Goal: Transaction & Acquisition: Obtain resource

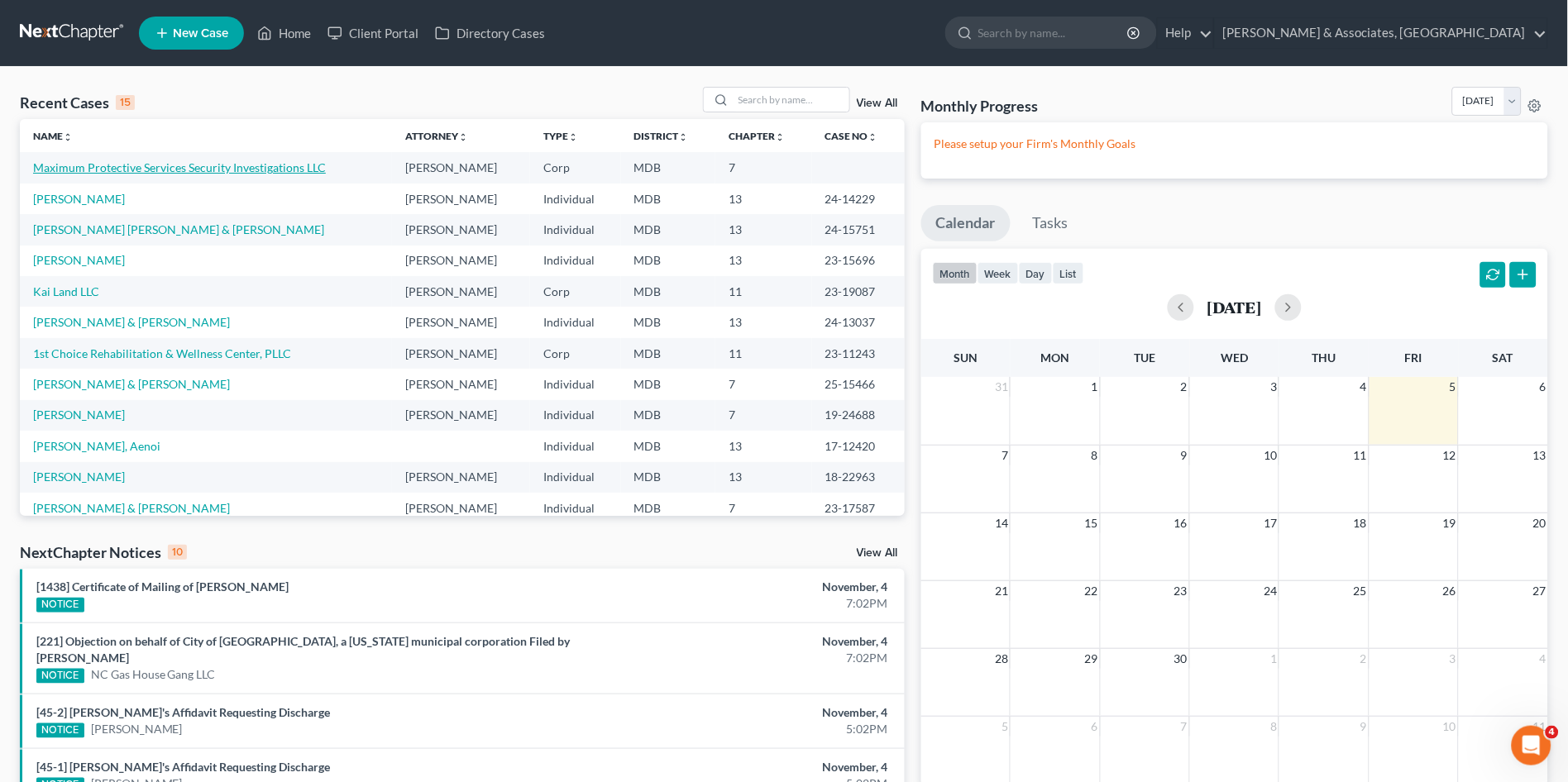
click at [111, 176] on td "Maximum Protective Services Security Investigations LLC" at bounding box center [205, 167] width 372 height 31
click at [107, 168] on link "Maximum Protective Services Security Investigations LLC" at bounding box center [179, 167] width 292 height 14
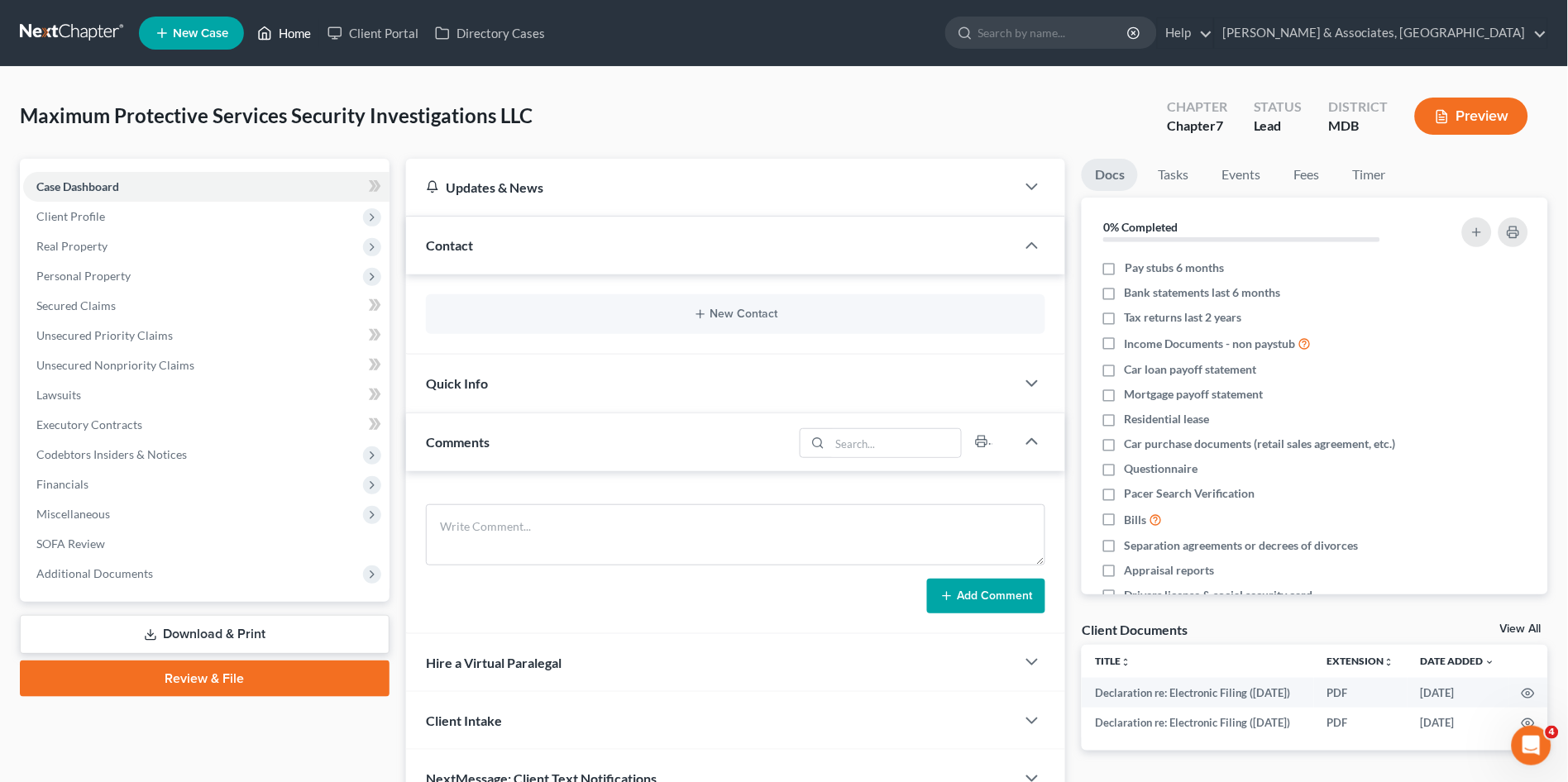
click at [294, 35] on link "Home" at bounding box center [284, 33] width 70 height 30
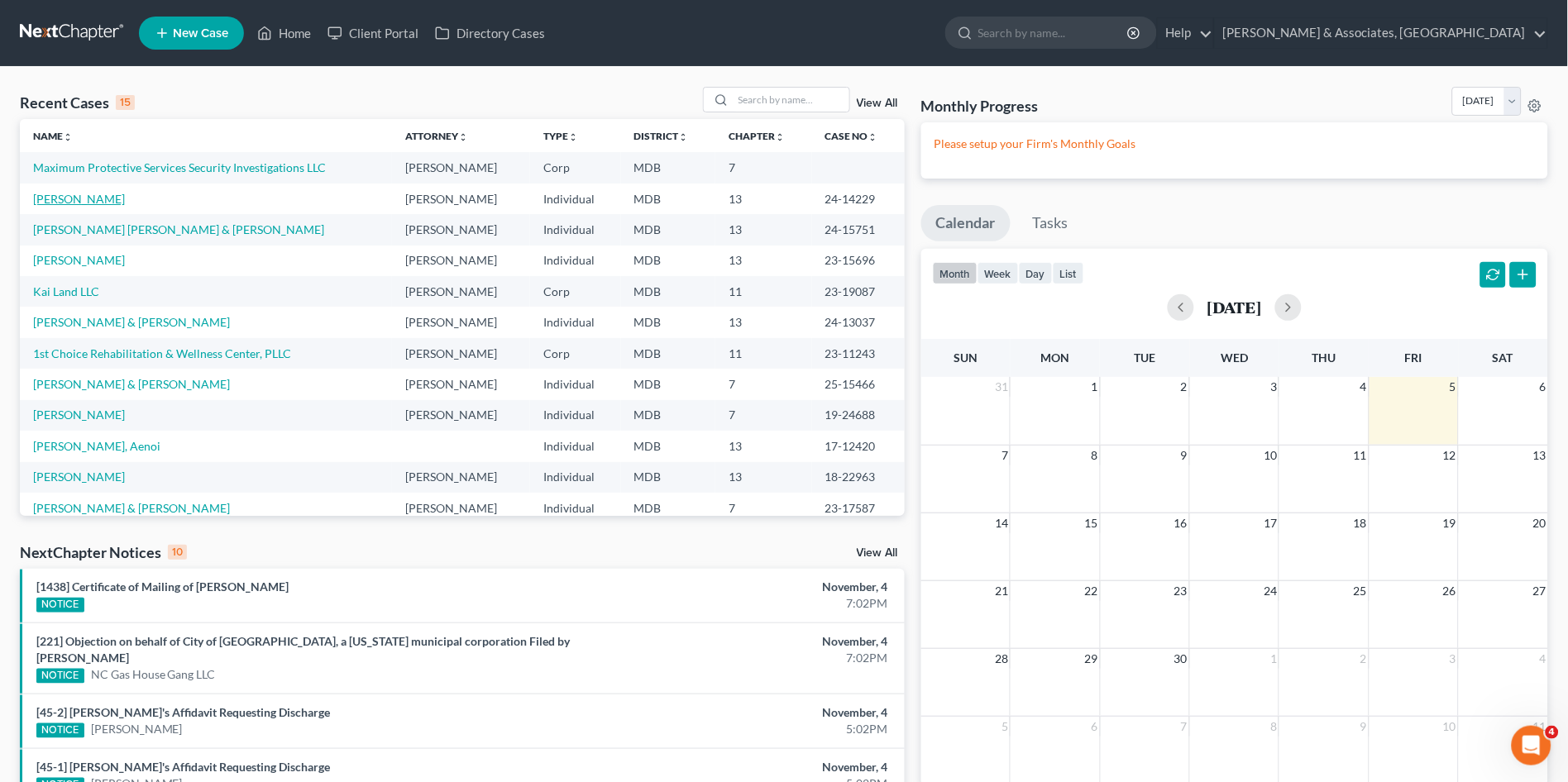
click at [81, 200] on link "[PERSON_NAME]" at bounding box center [79, 199] width 92 height 14
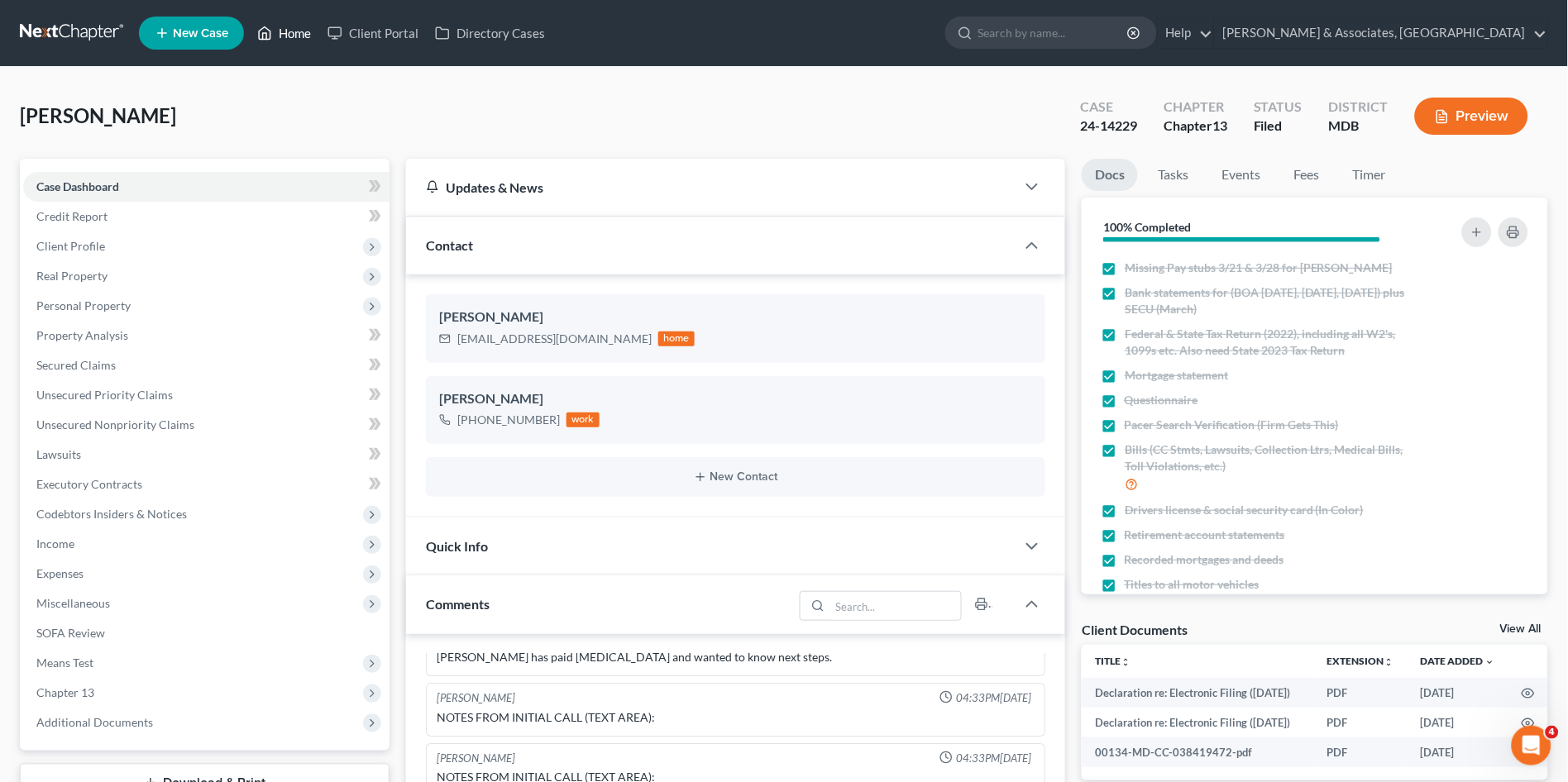
click at [289, 32] on link "Home" at bounding box center [284, 33] width 70 height 30
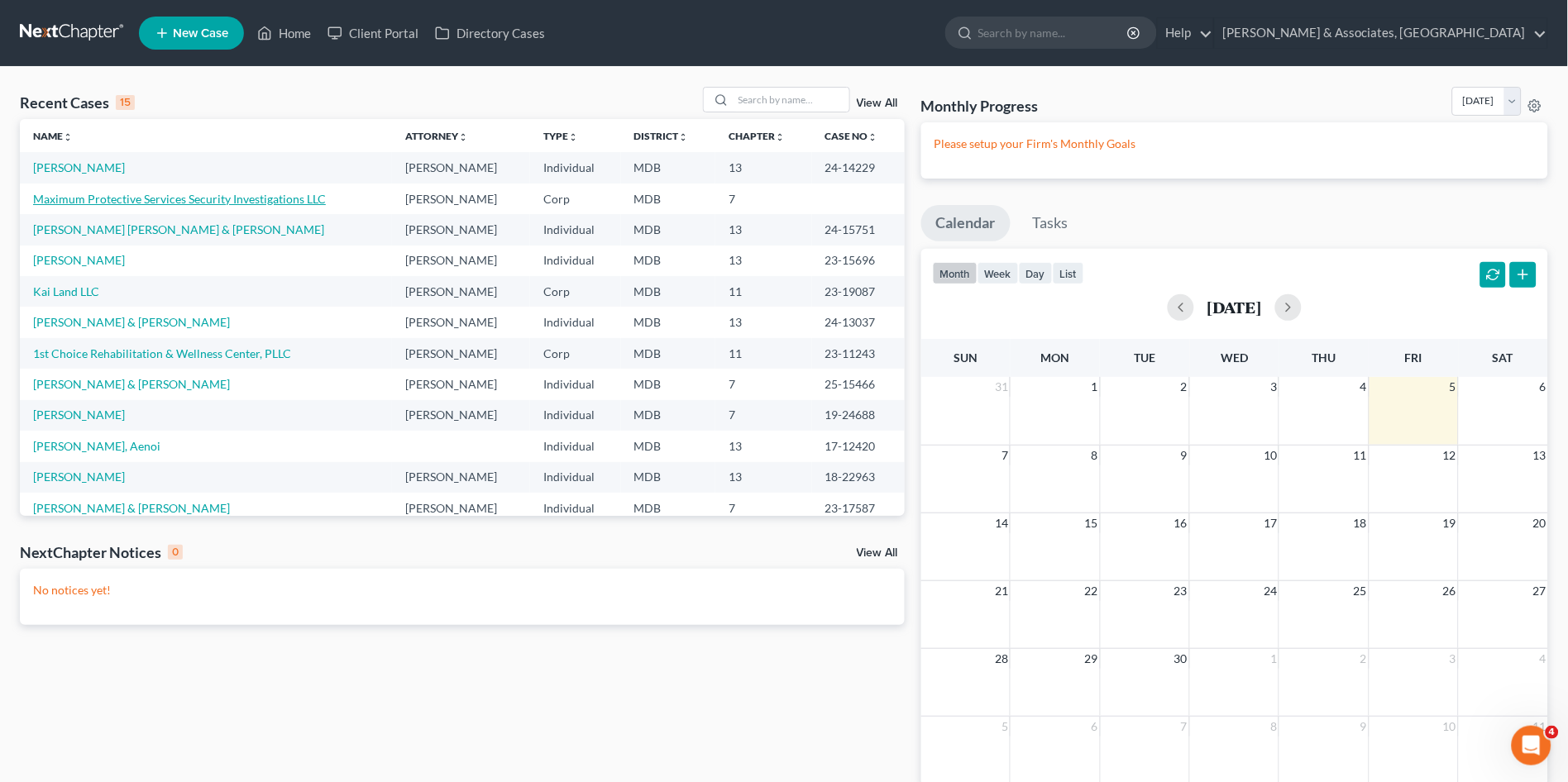
click at [90, 194] on link "Maximum Protective Services Security Investigations LLC" at bounding box center [179, 199] width 292 height 14
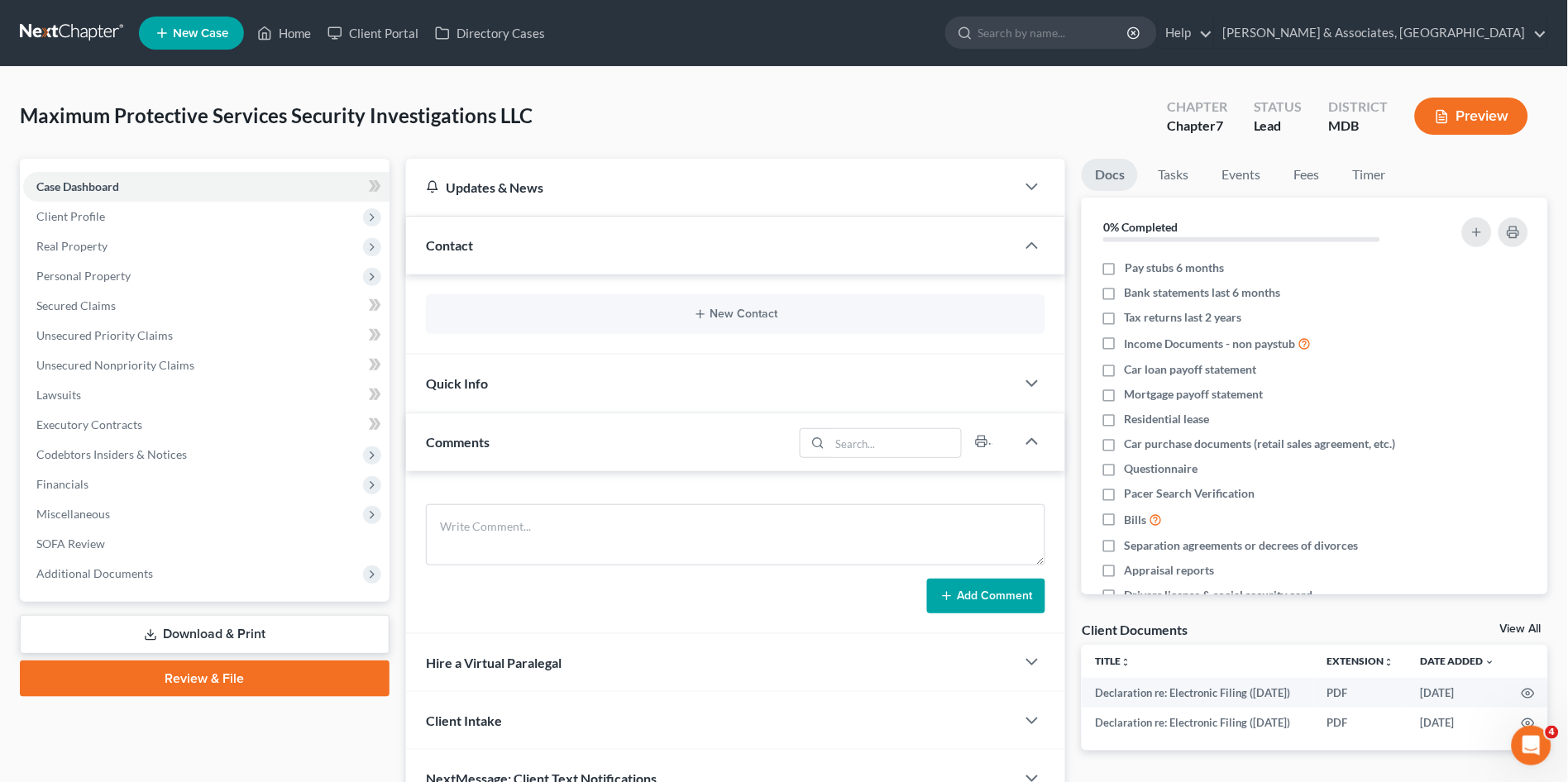
click at [206, 630] on link "Download & Print" at bounding box center [205, 635] width 369 height 39
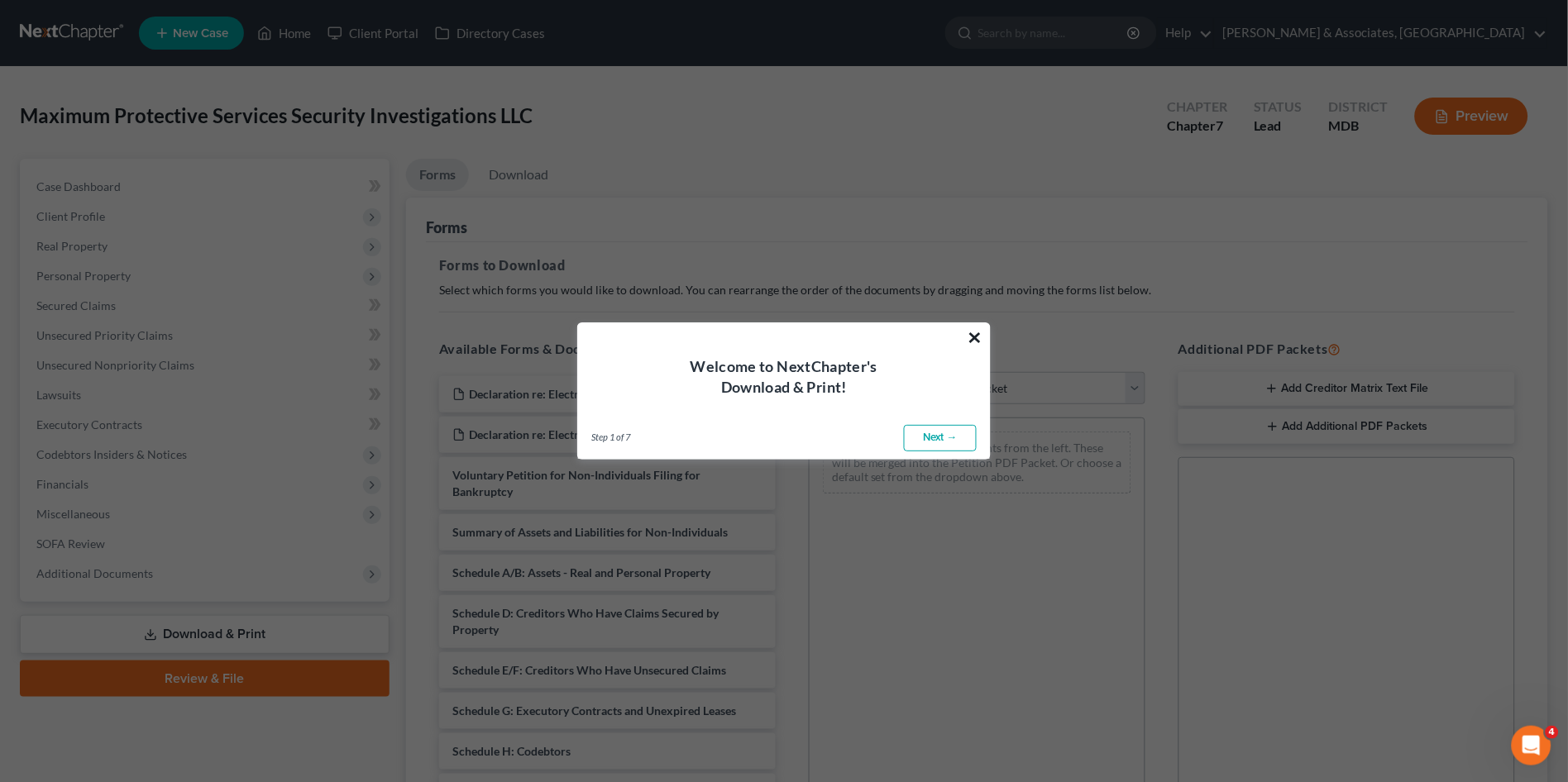
click at [978, 335] on button "×" at bounding box center [975, 337] width 16 height 27
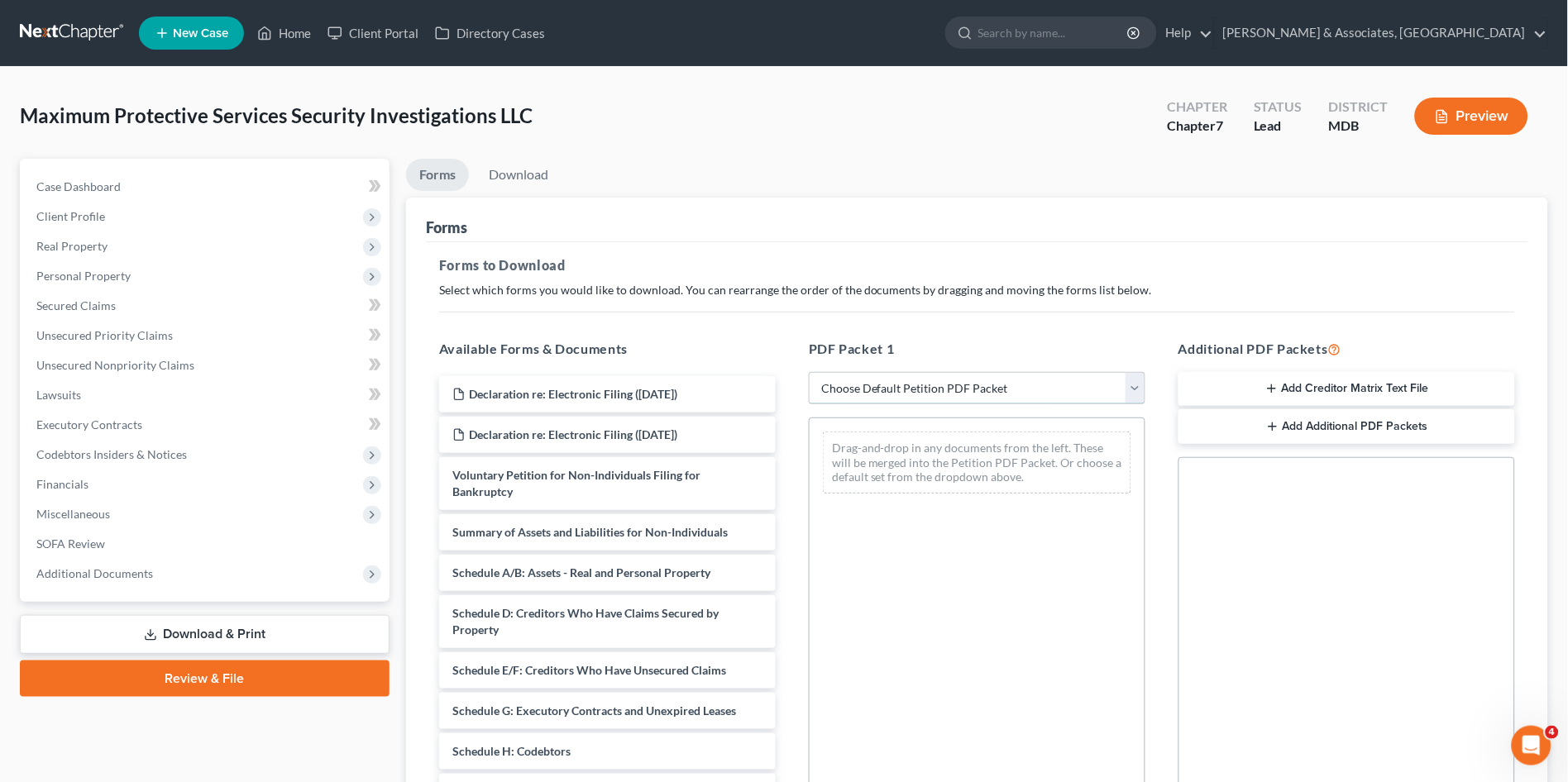
click at [987, 388] on select "Choose Default Petition PDF Packet Complete Bankruptcy Petition (all forms and …" at bounding box center [977, 389] width 336 height 33
select select "0"
click at [808, 372] on select "Choose Default Petition PDF Packet Complete Bankruptcy Petition (all forms and …" at bounding box center [977, 389] width 336 height 33
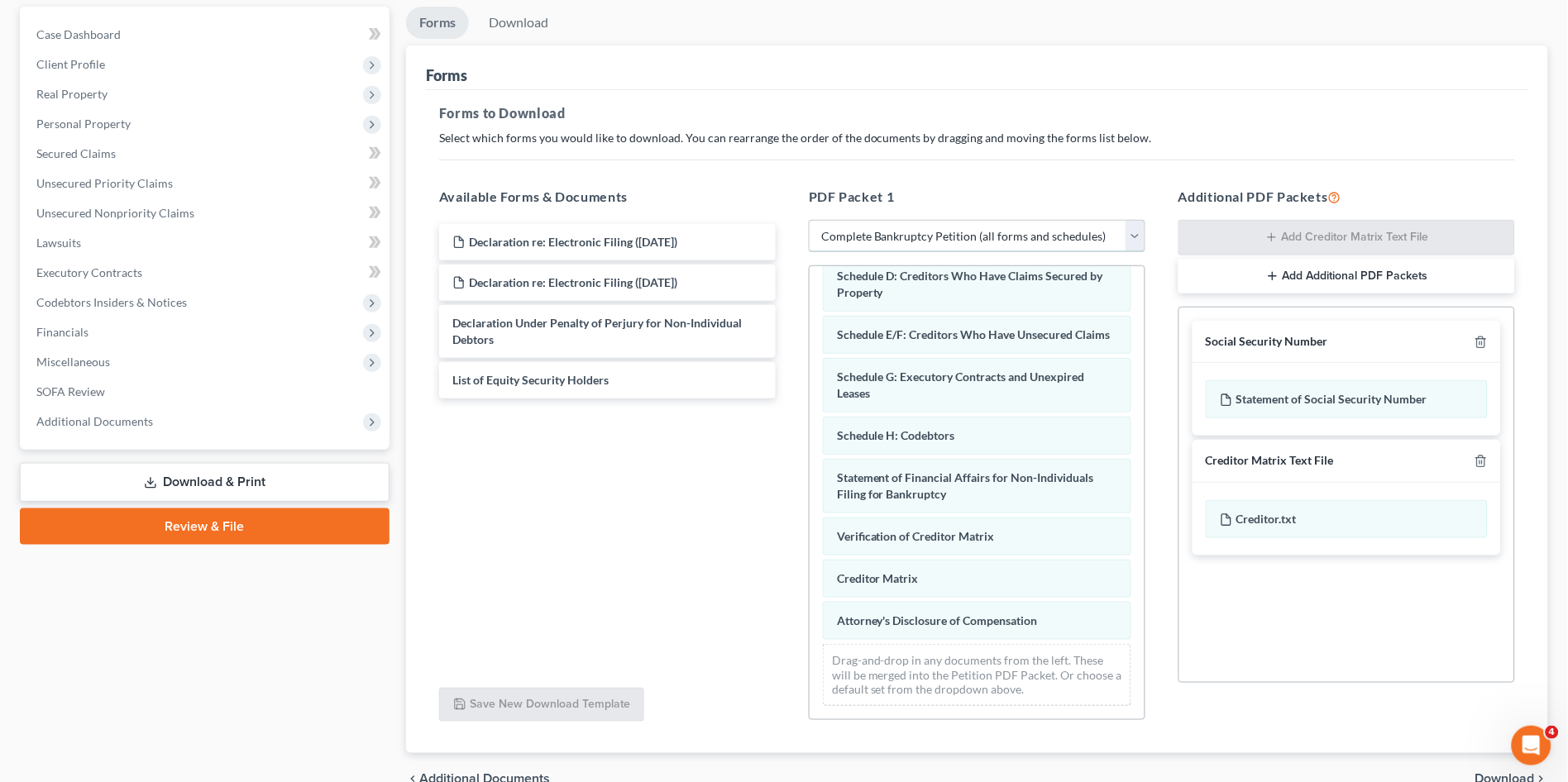
scroll to position [238, 0]
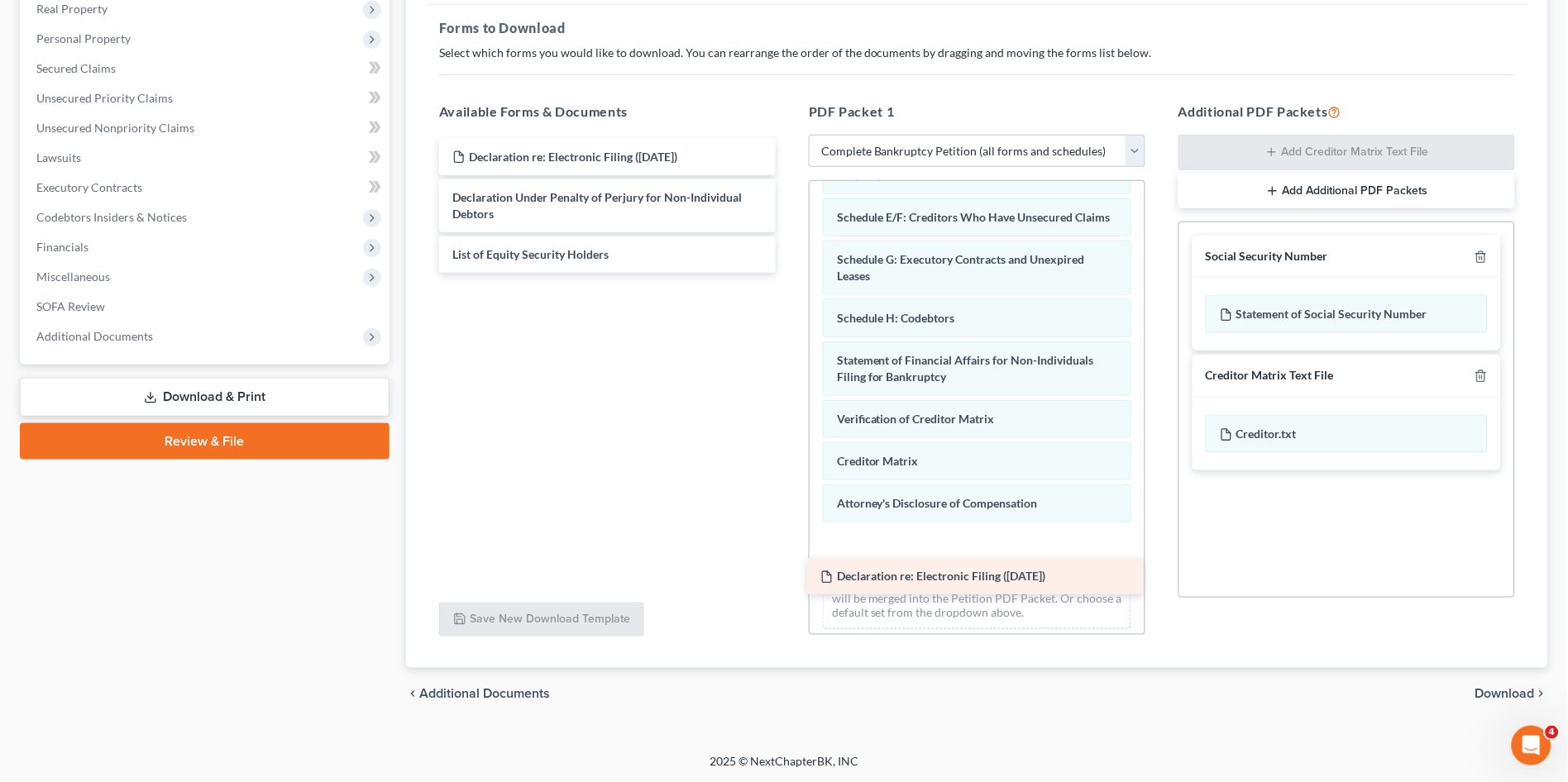
drag, startPoint x: 669, startPoint y: 150, endPoint x: 1037, endPoint y: 571, distance: 559.2
click at [789, 273] on div "Declaration re: Electronic Filing ([DATE]) Declaration re: Electronic Filing ([…" at bounding box center [607, 206] width 363 height 134
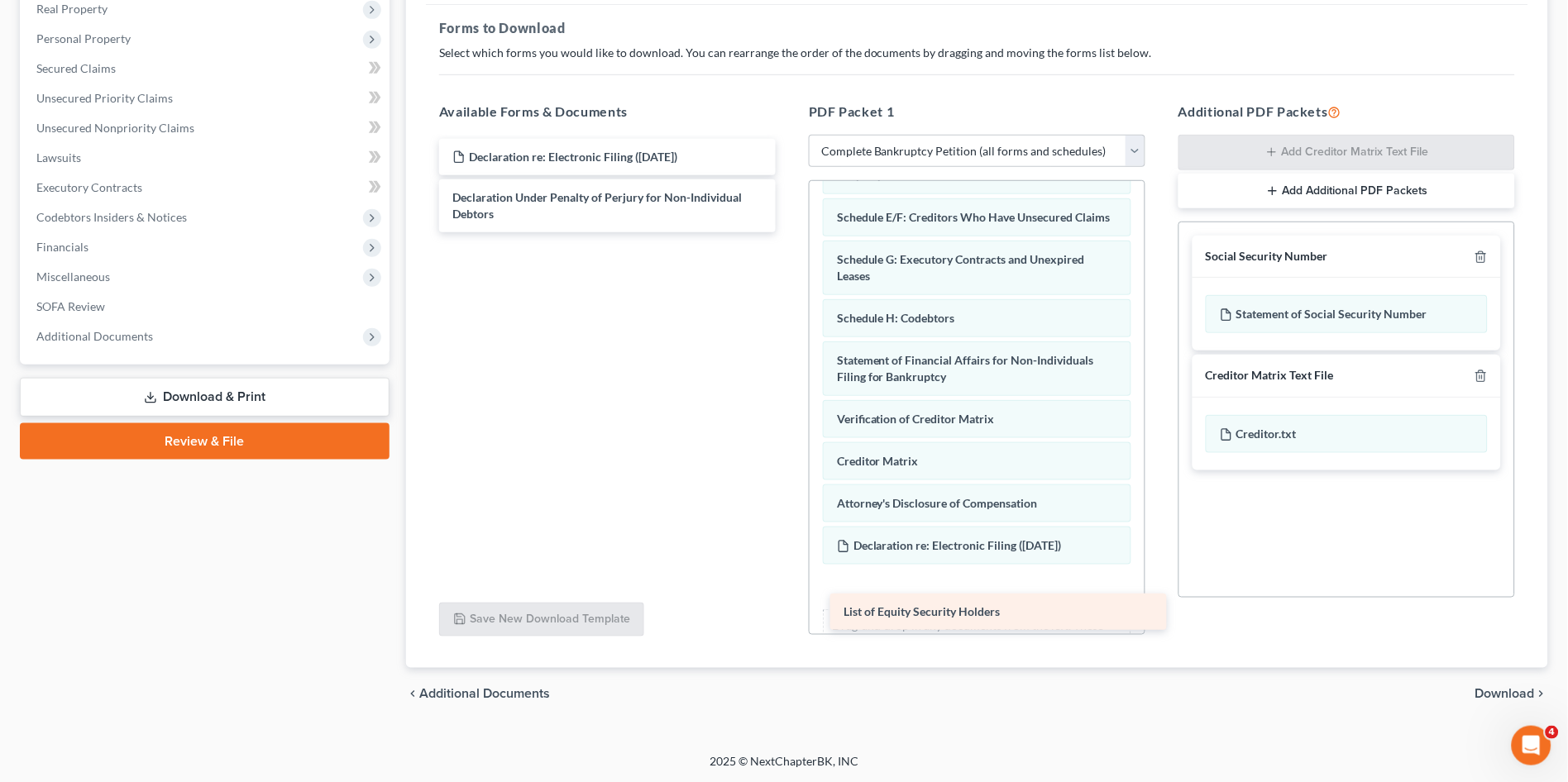
drag, startPoint x: 627, startPoint y: 258, endPoint x: 1017, endPoint y: 616, distance: 529.4
click at [789, 233] on div "List of Equity Security Holders Declaration re: Electronic Filing ([DATE]) Decl…" at bounding box center [607, 186] width 363 height 94
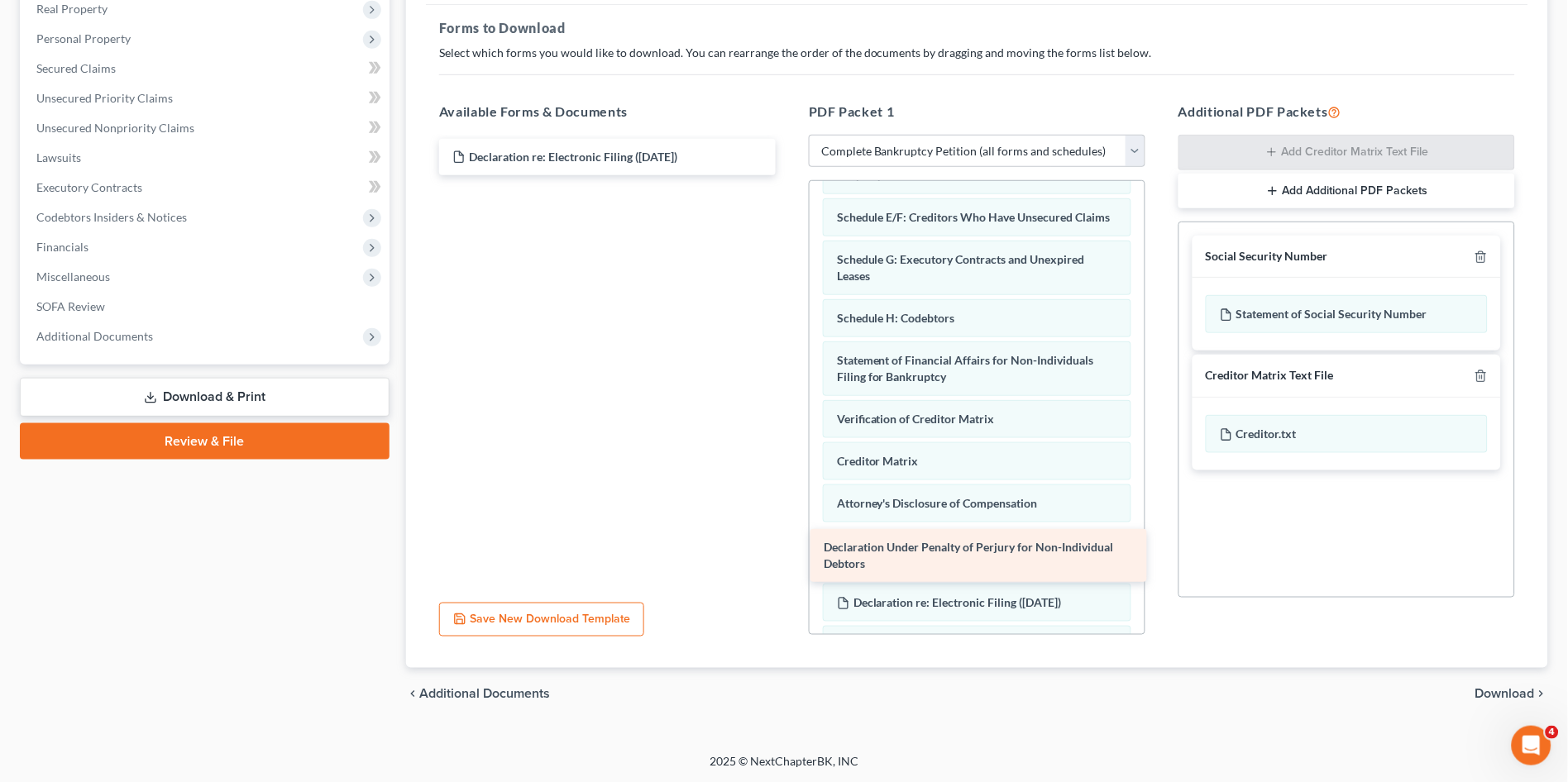
drag, startPoint x: 649, startPoint y: 211, endPoint x: 1020, endPoint y: 562, distance: 510.7
click at [789, 176] on div "Declaration Under Penalty of Perjury for Non-Individual Debtors Declaration re:…" at bounding box center [607, 157] width 363 height 36
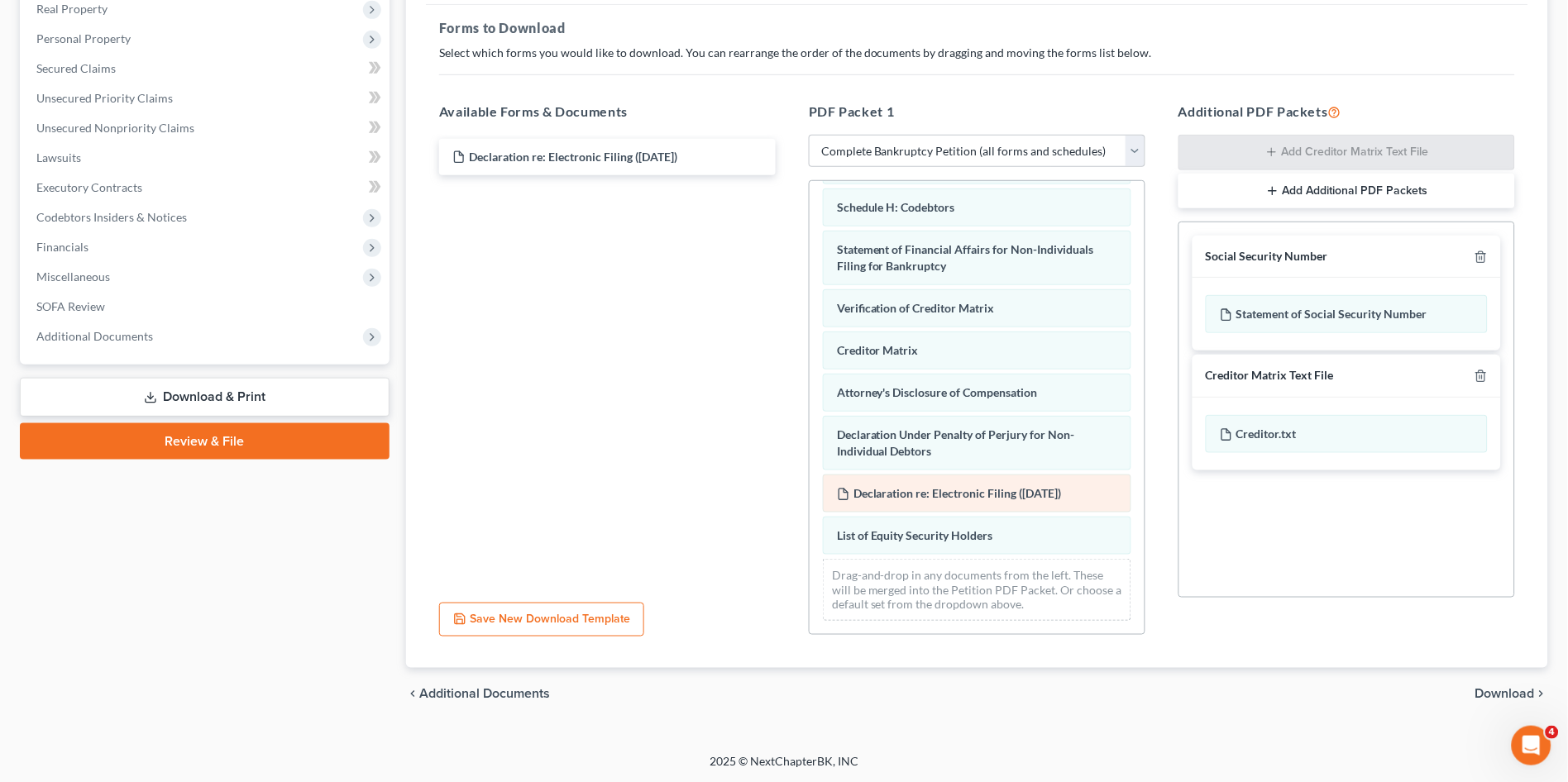
scroll to position [340, 0]
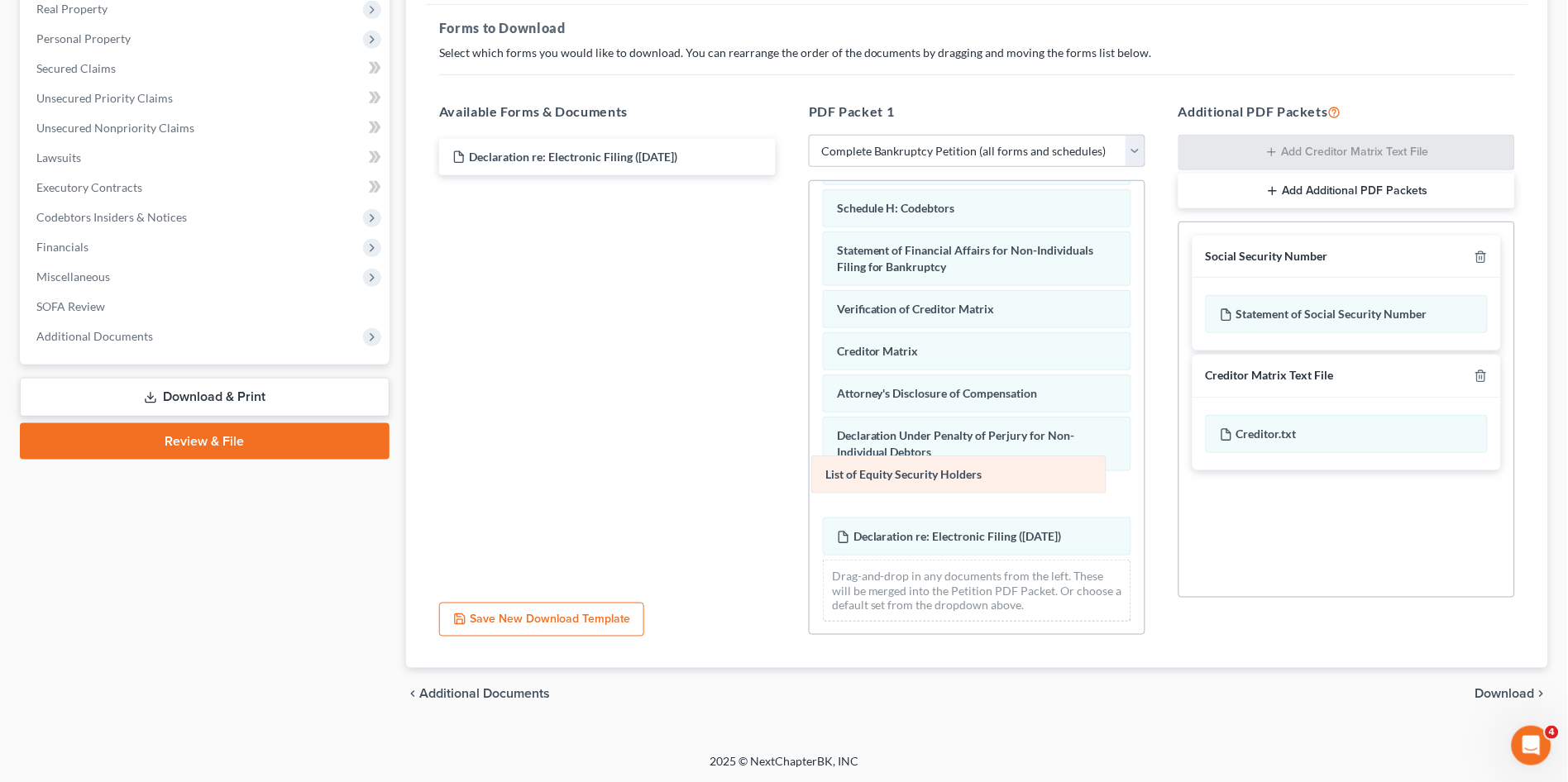
drag, startPoint x: 988, startPoint y: 532, endPoint x: 977, endPoint y: 471, distance: 62.0
click at [977, 471] on div "List of Equity Security Holders Voluntary Petition for Non-Individuals Filing f…" at bounding box center [977, 253] width 335 height 760
click at [1504, 692] on span "Download" at bounding box center [1505, 695] width 60 height 13
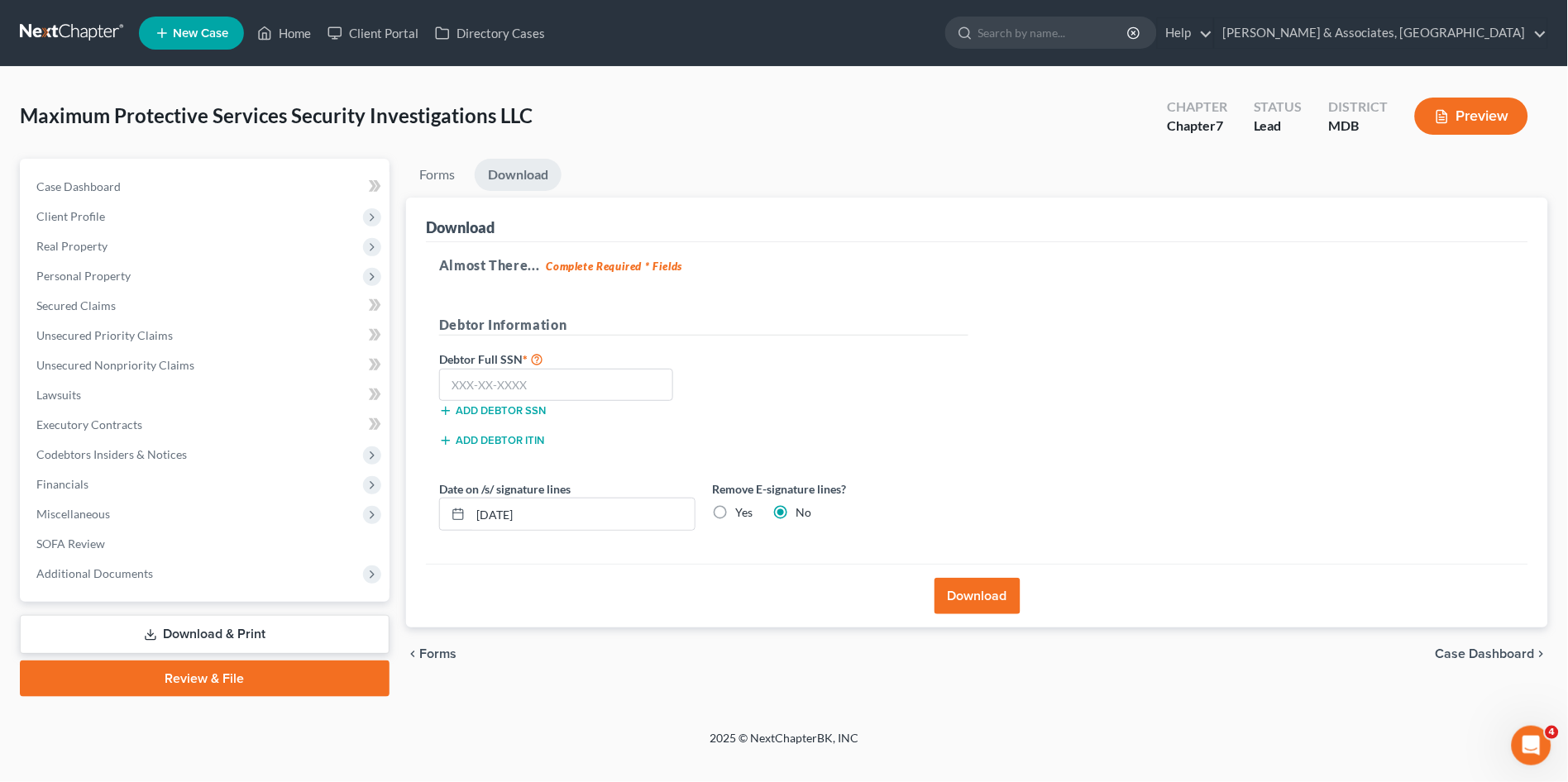
scroll to position [0, 0]
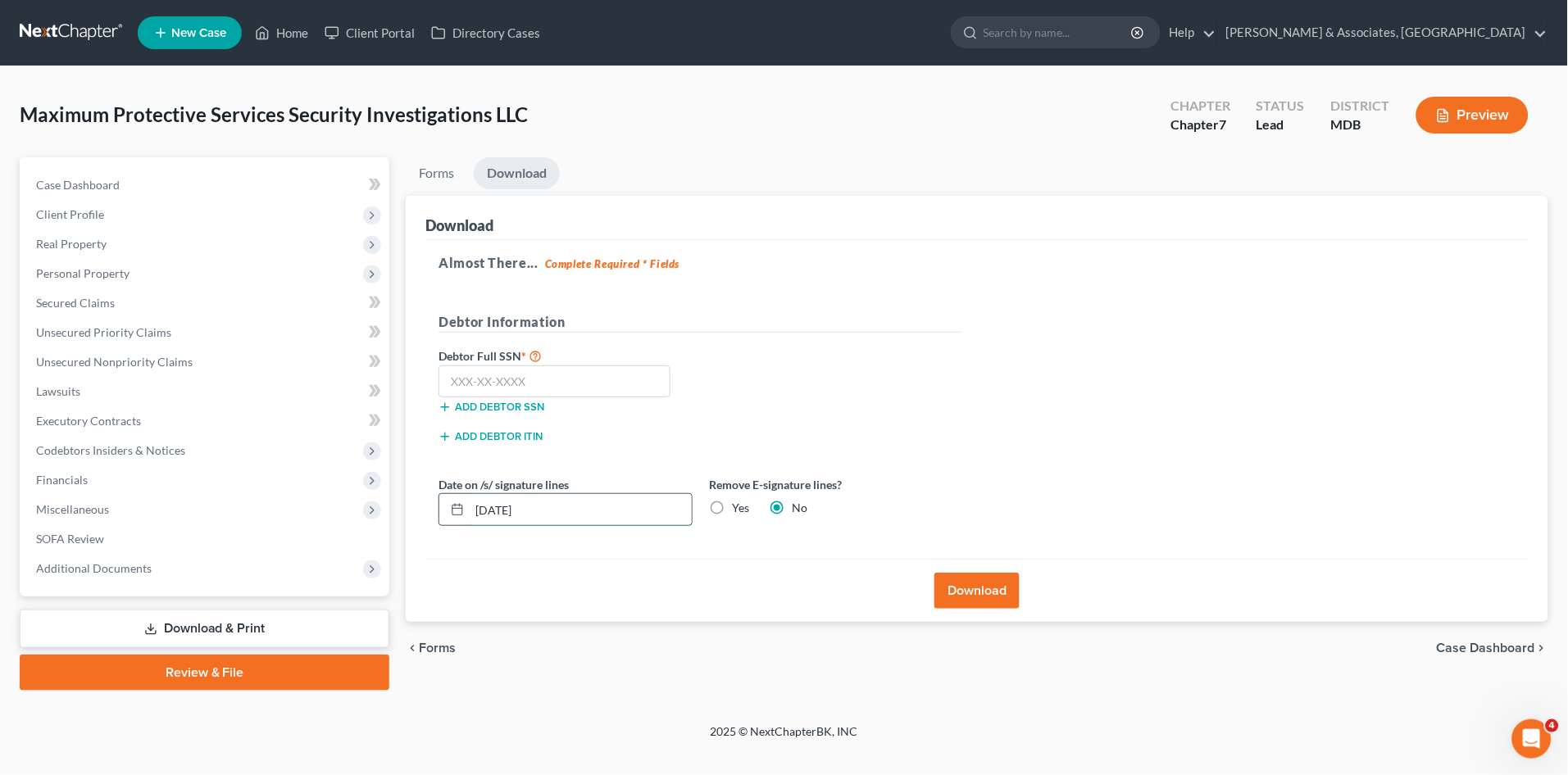
click at [502, 510] on input "[DATE]" at bounding box center [580, 510] width 222 height 31
type input "[DATE]"
click at [976, 587] on button "Download" at bounding box center [977, 591] width 85 height 36
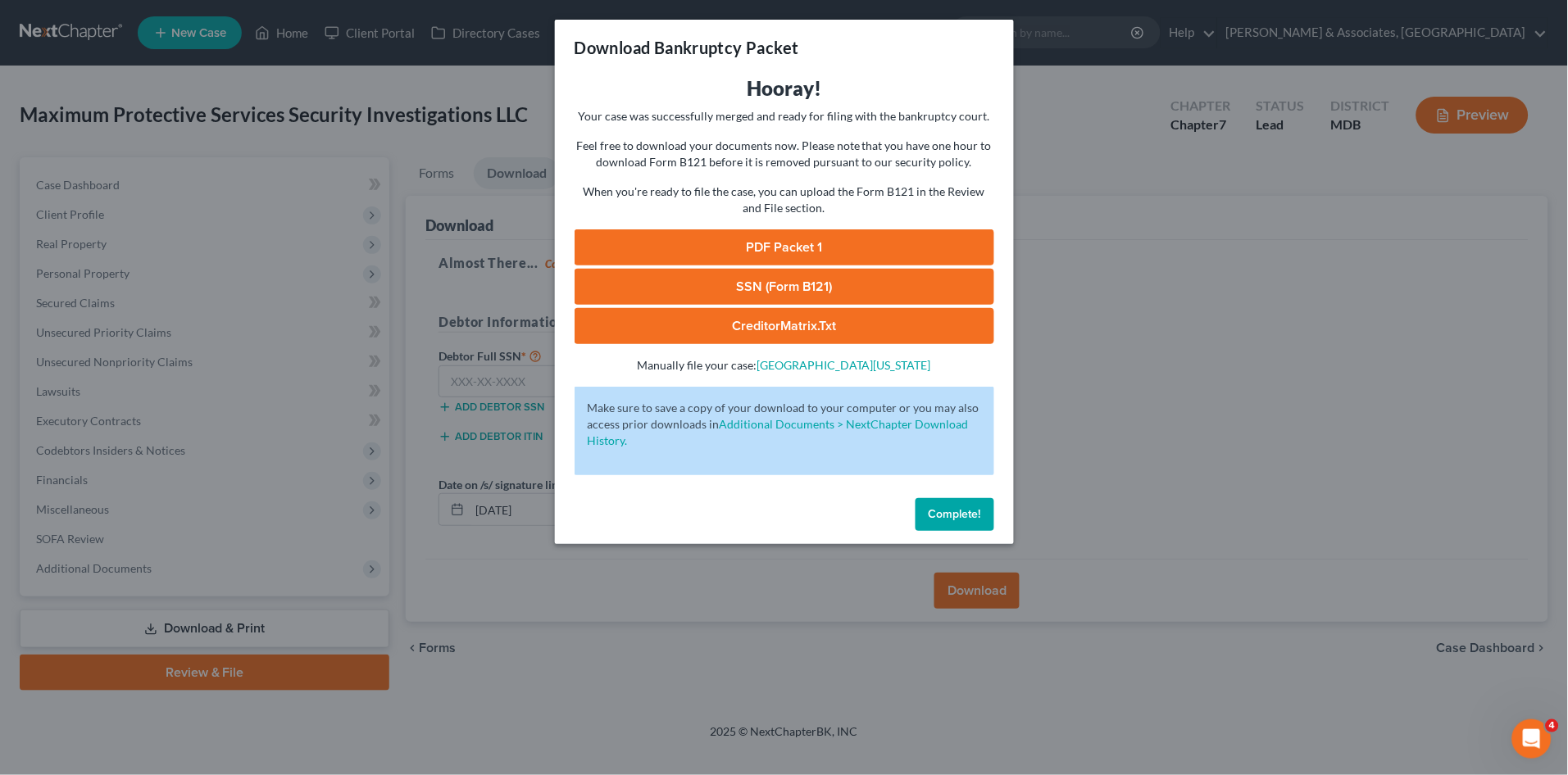
click at [940, 511] on span "Complete!" at bounding box center [955, 514] width 53 height 14
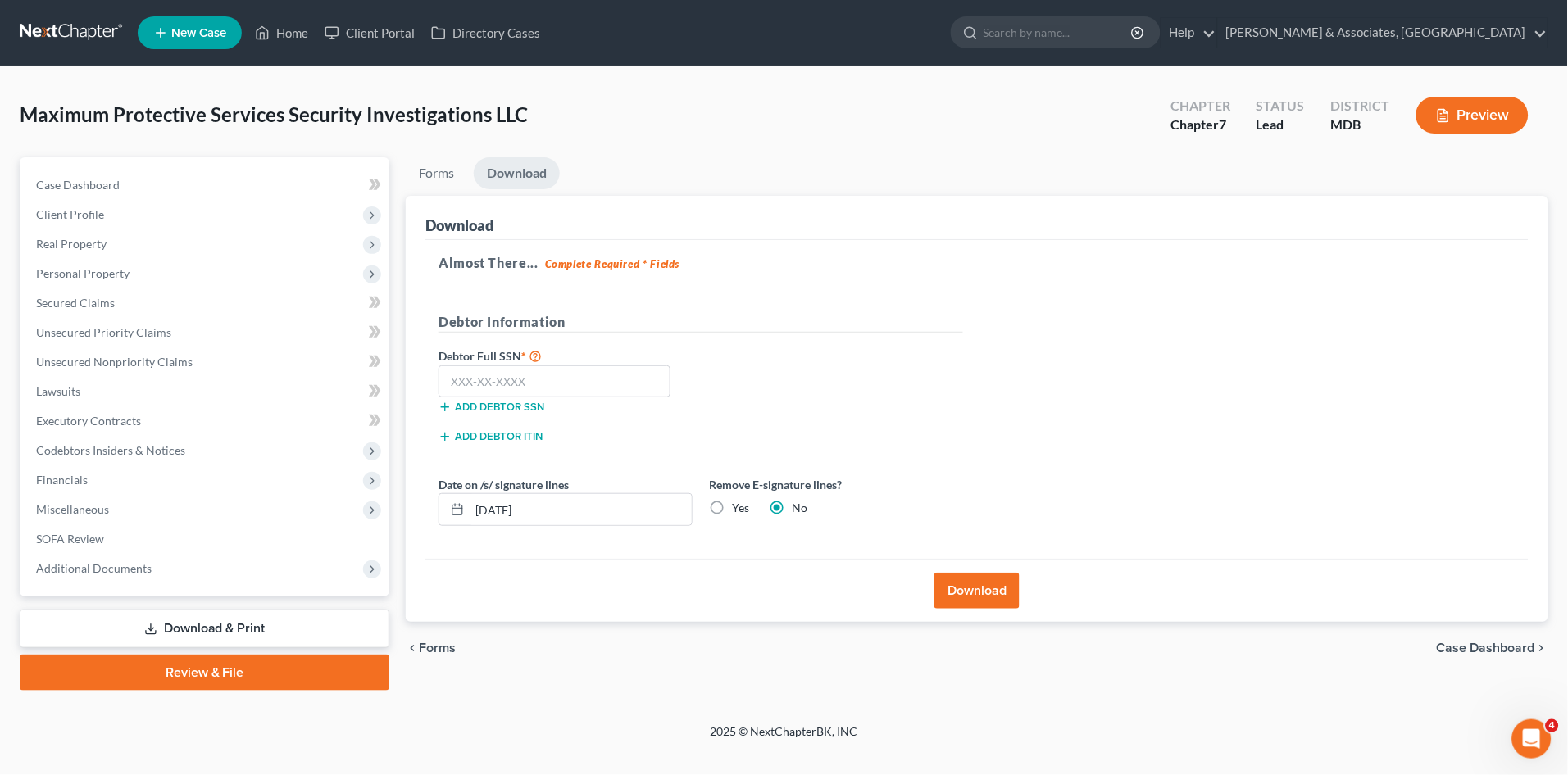
click at [167, 627] on link "Download & Print" at bounding box center [204, 629] width 369 height 39
click at [175, 569] on span "Additional Documents" at bounding box center [206, 569] width 366 height 30
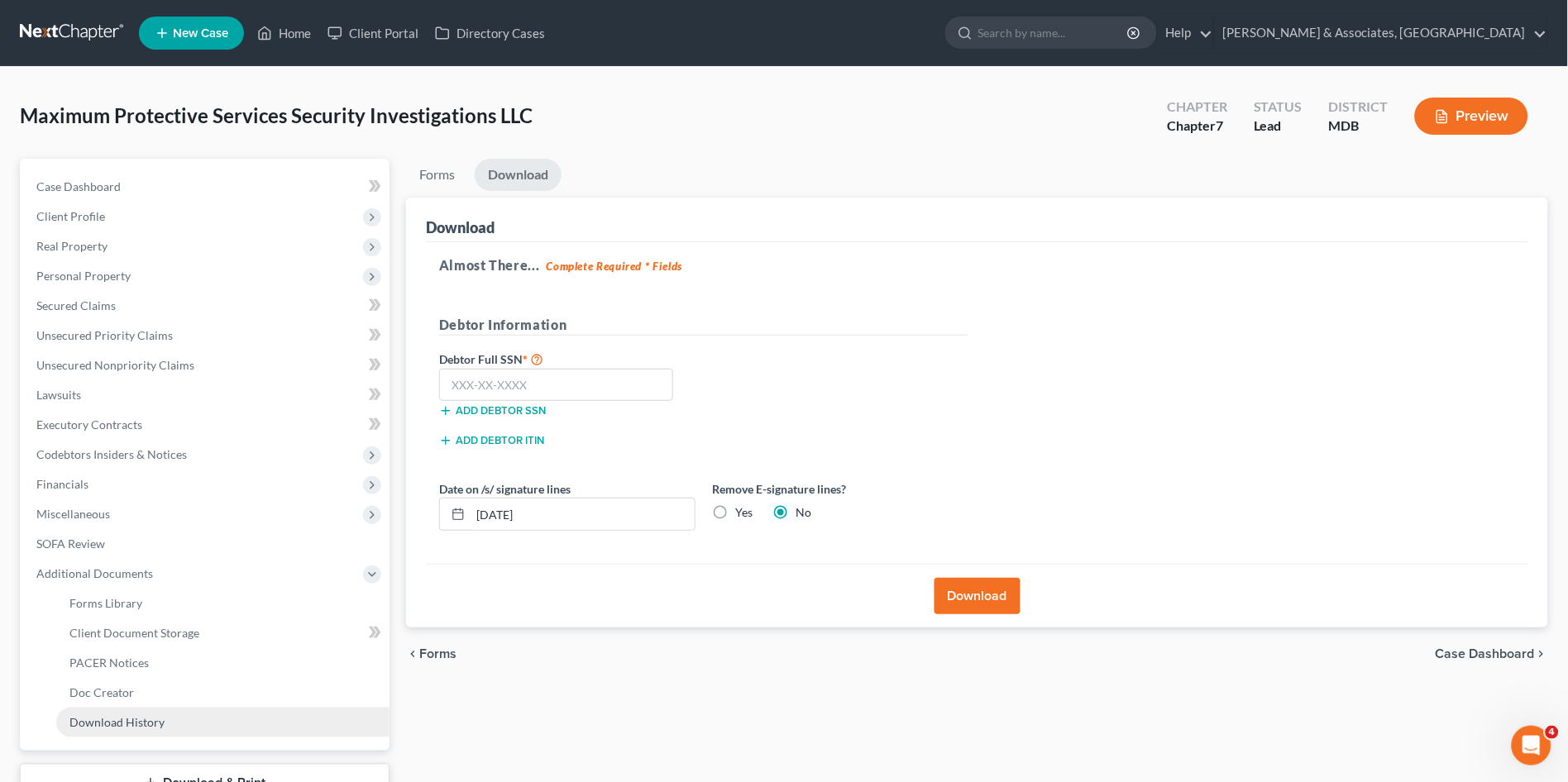
click at [190, 723] on link "Download History" at bounding box center [223, 723] width 333 height 30
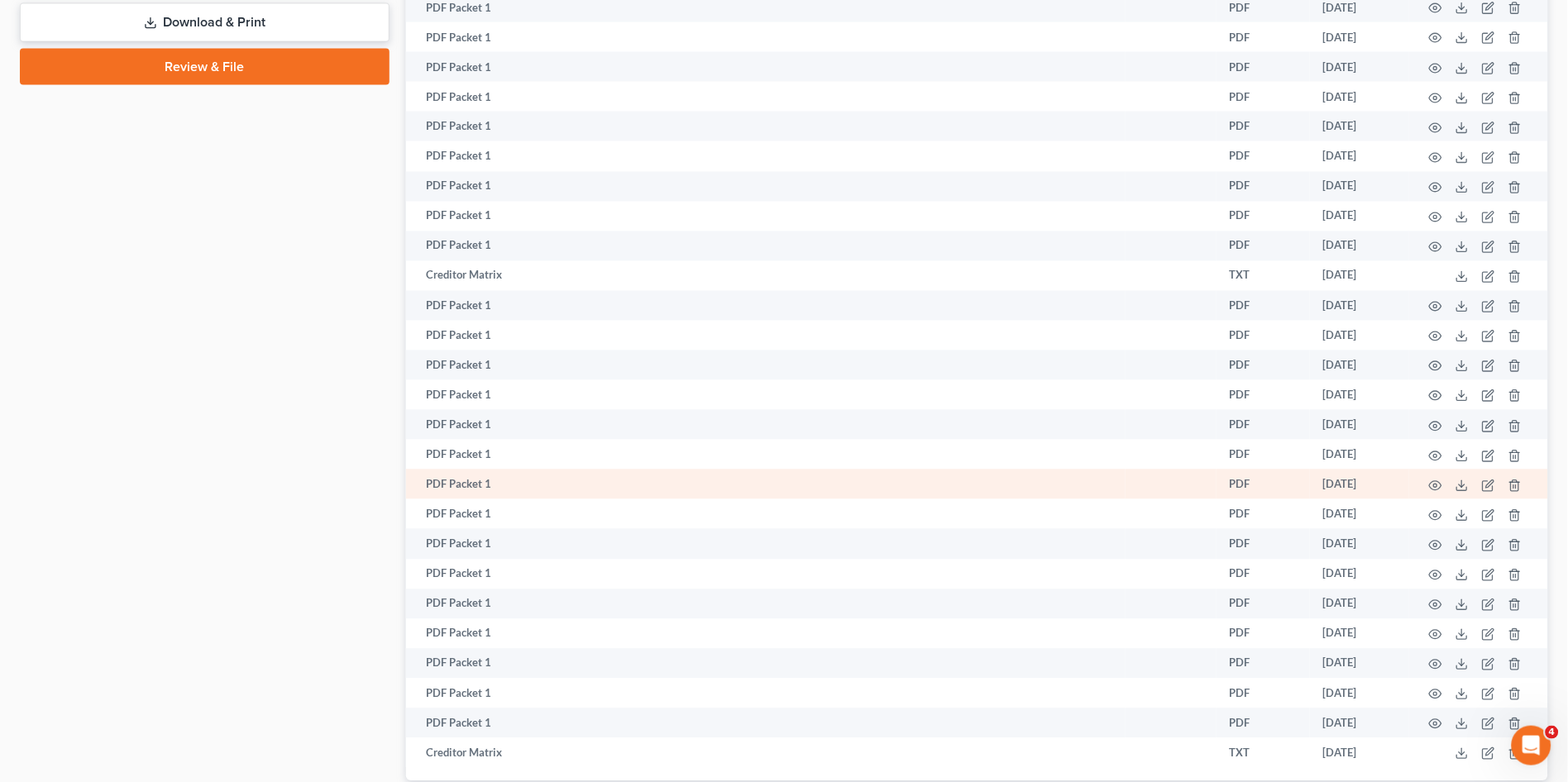
scroll to position [875, 0]
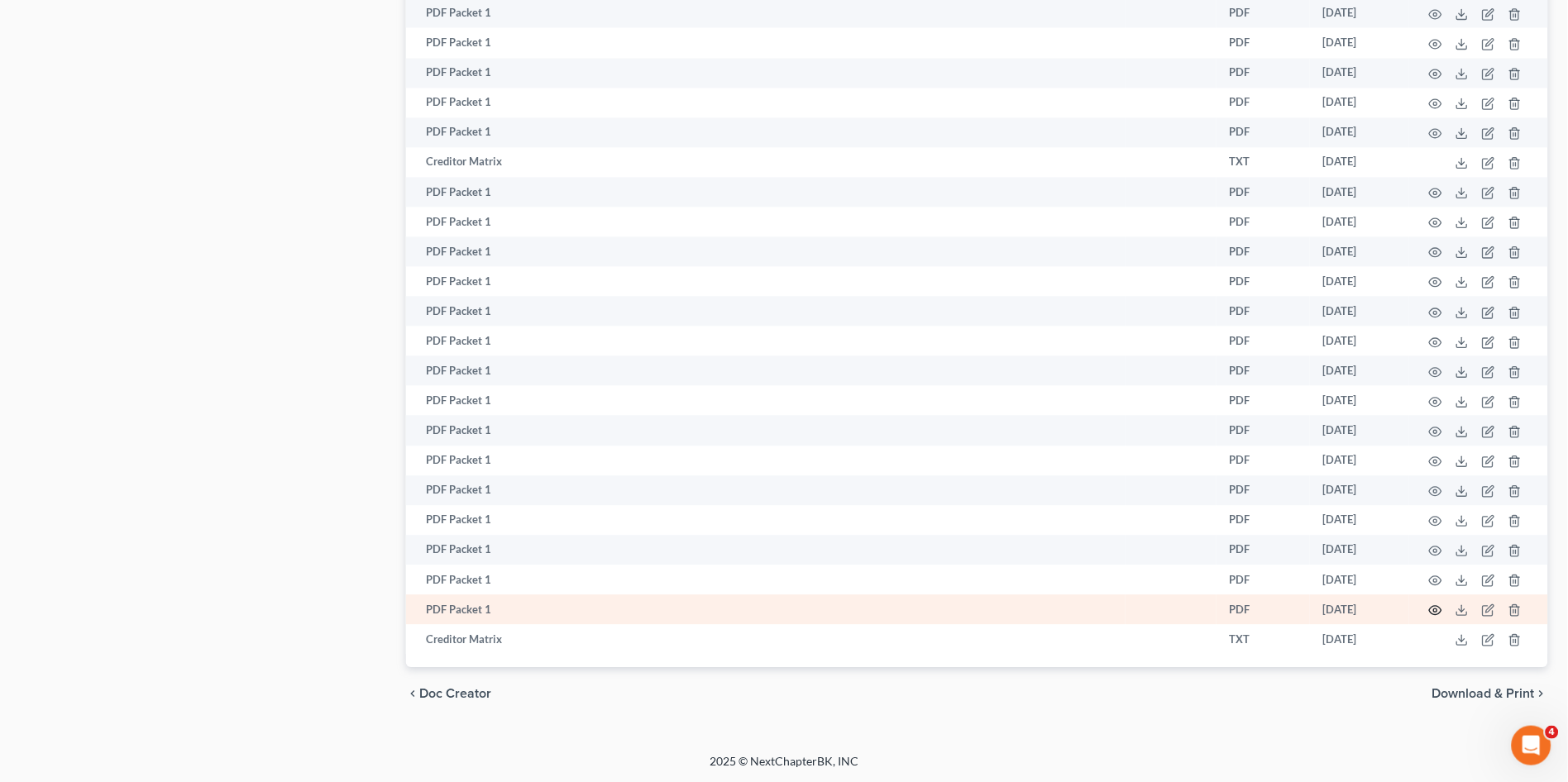
click at [1431, 610] on icon "button" at bounding box center [1435, 611] width 13 height 13
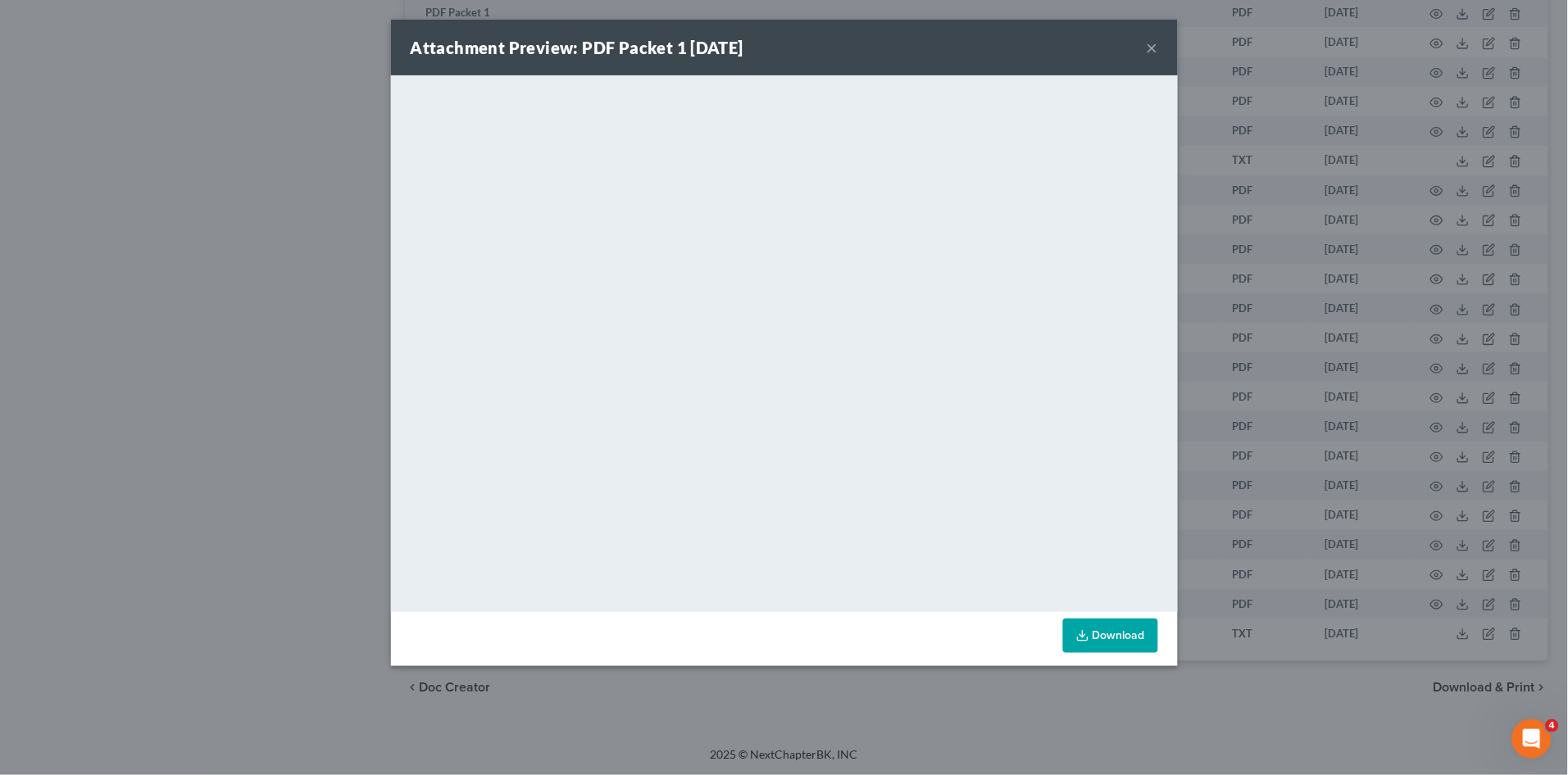
click at [204, 227] on div "Attachment Preview: PDF Packet 1 [DATE] × <object ng-attr-data='[URL][DOMAIN_NA…" at bounding box center [784, 388] width 1568 height 775
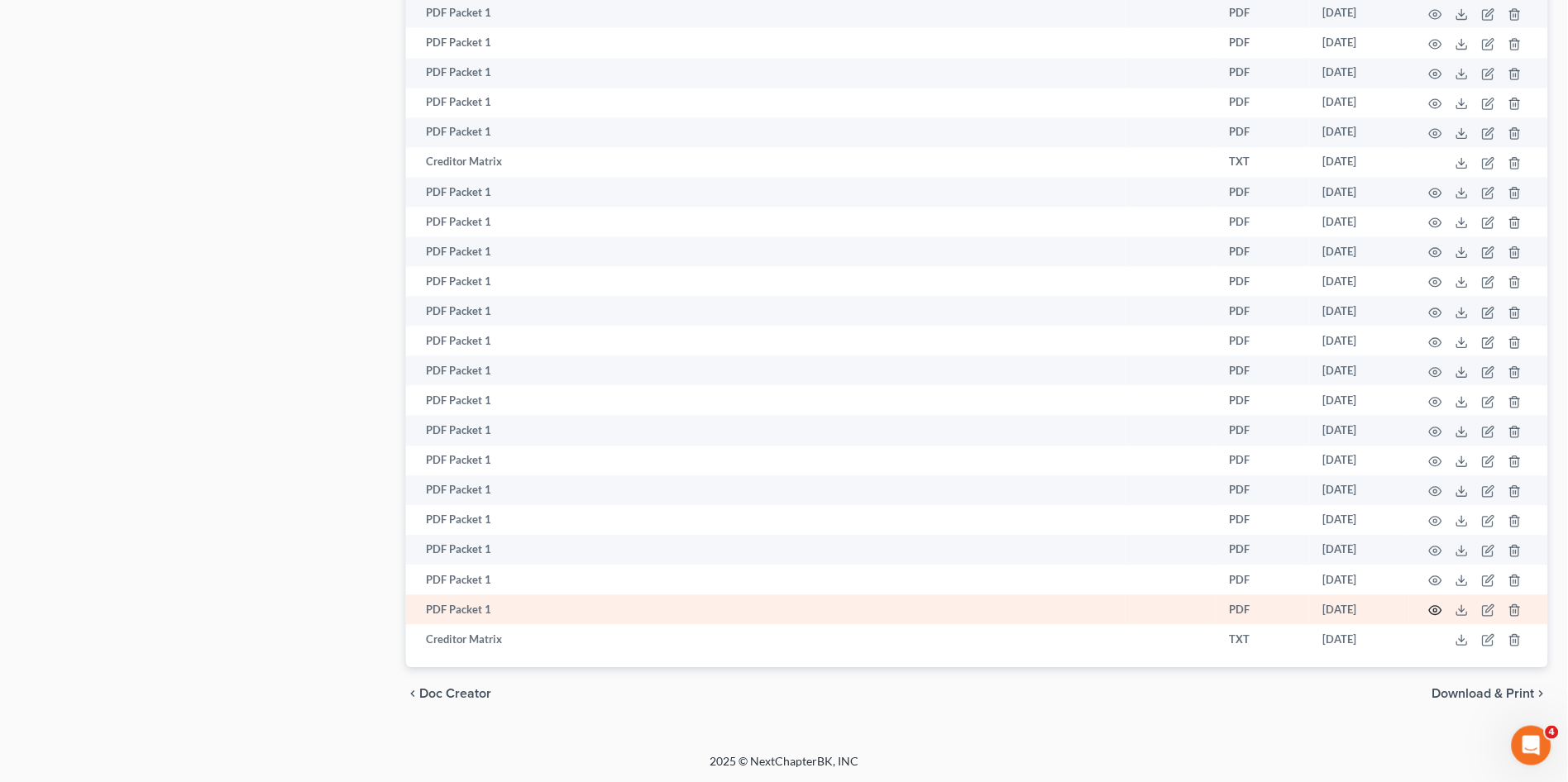
click at [1435, 615] on icon "button" at bounding box center [1435, 611] width 12 height 9
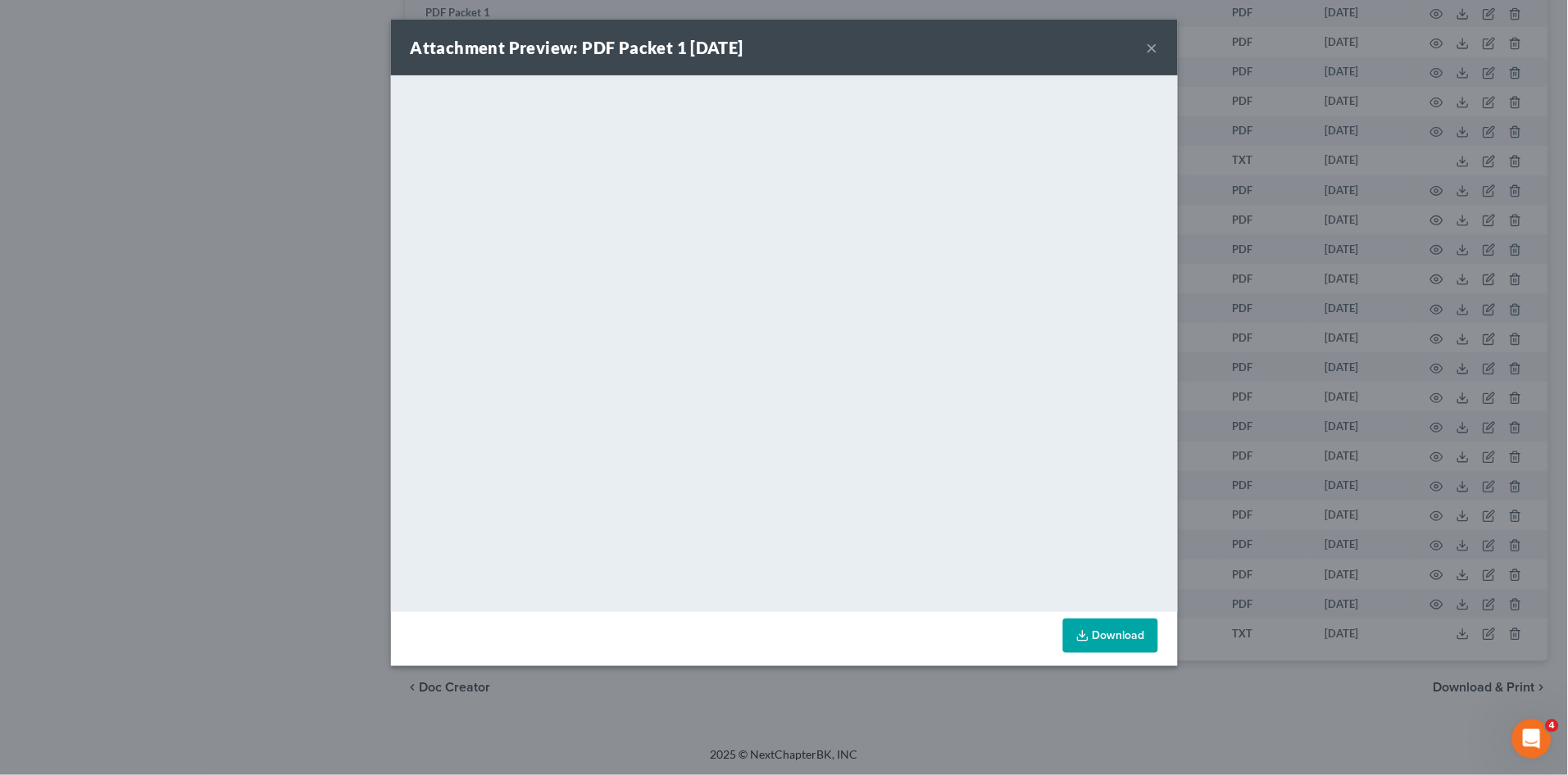
click at [1150, 48] on button "×" at bounding box center [1153, 48] width 11 height 20
